Goal: Find specific page/section: Find specific page/section

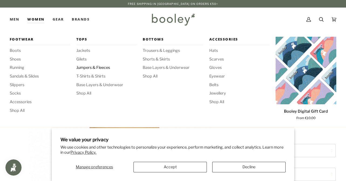
click at [84, 67] on span "Jumpers & Fleeces" at bounding box center [106, 68] width 61 height 6
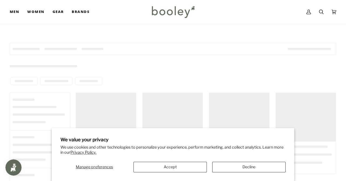
scroll to position [886, 0]
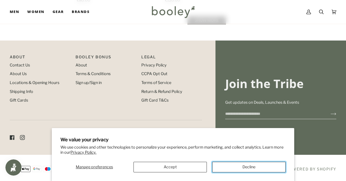
click at [220, 167] on button "Decline" at bounding box center [248, 167] width 73 height 11
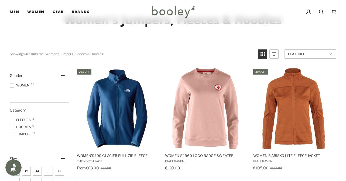
scroll to position [45, 0]
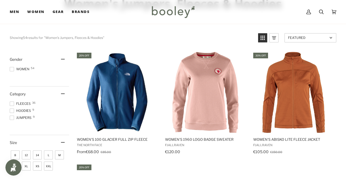
click at [12, 109] on span at bounding box center [12, 110] width 4 height 4
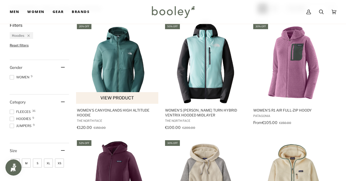
scroll to position [42, 0]
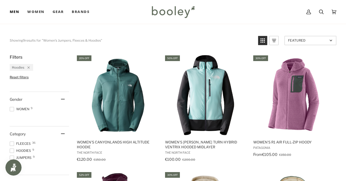
scroll to position [45, 0]
